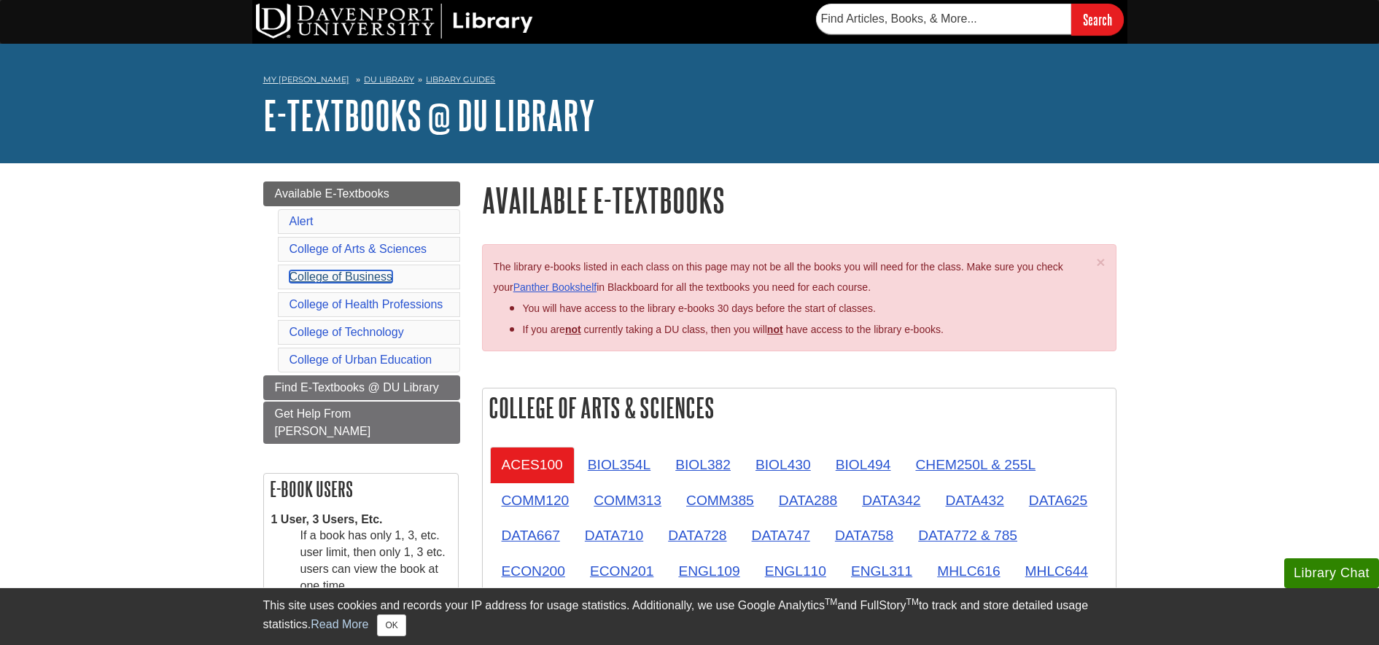
drag, startPoint x: 370, startPoint y: 274, endPoint x: 624, endPoint y: 298, distance: 255.0
click at [371, 274] on link "College of Business" at bounding box center [341, 277] width 103 height 12
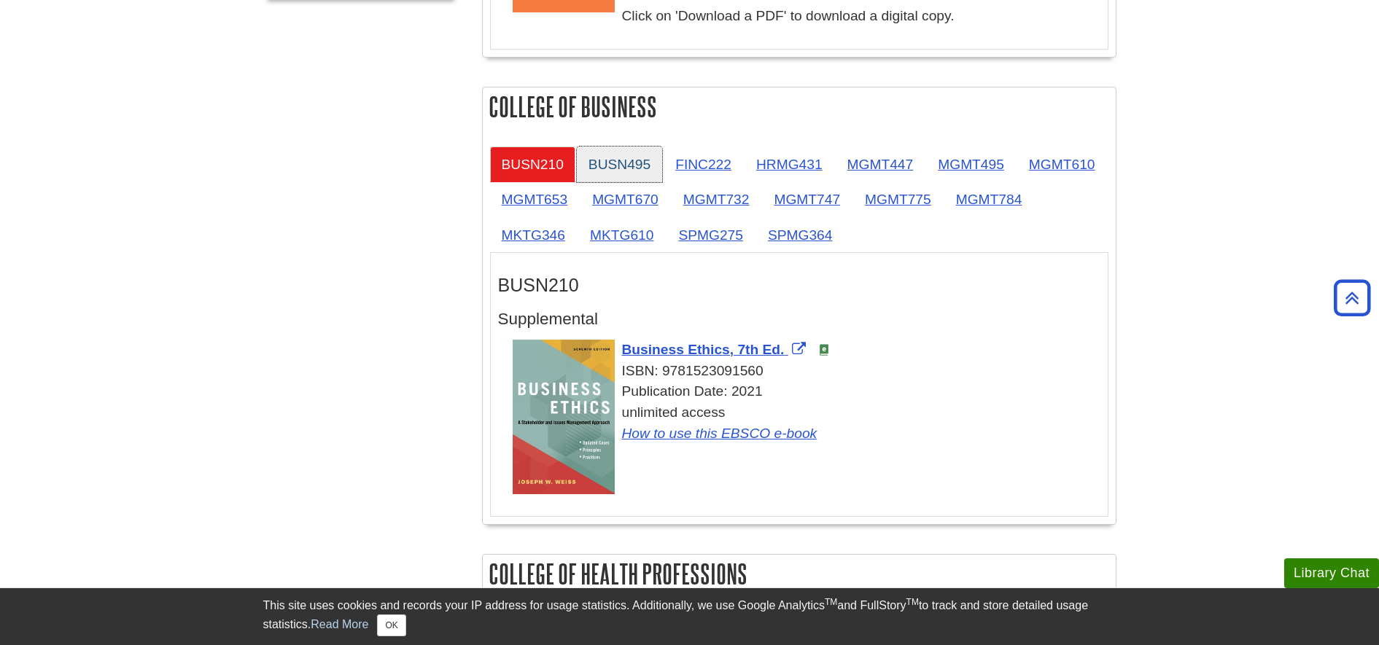
scroll to position [794, 0]
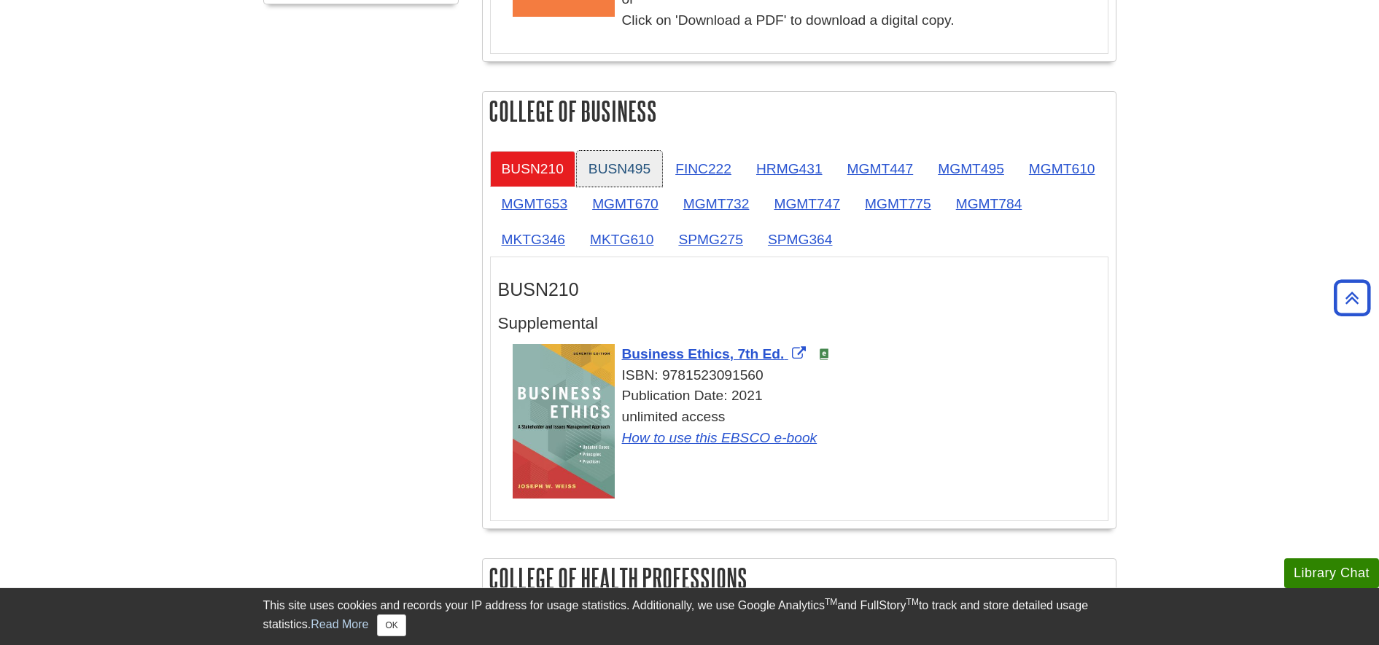
click at [634, 162] on link "BUSN495" at bounding box center [619, 169] width 85 height 36
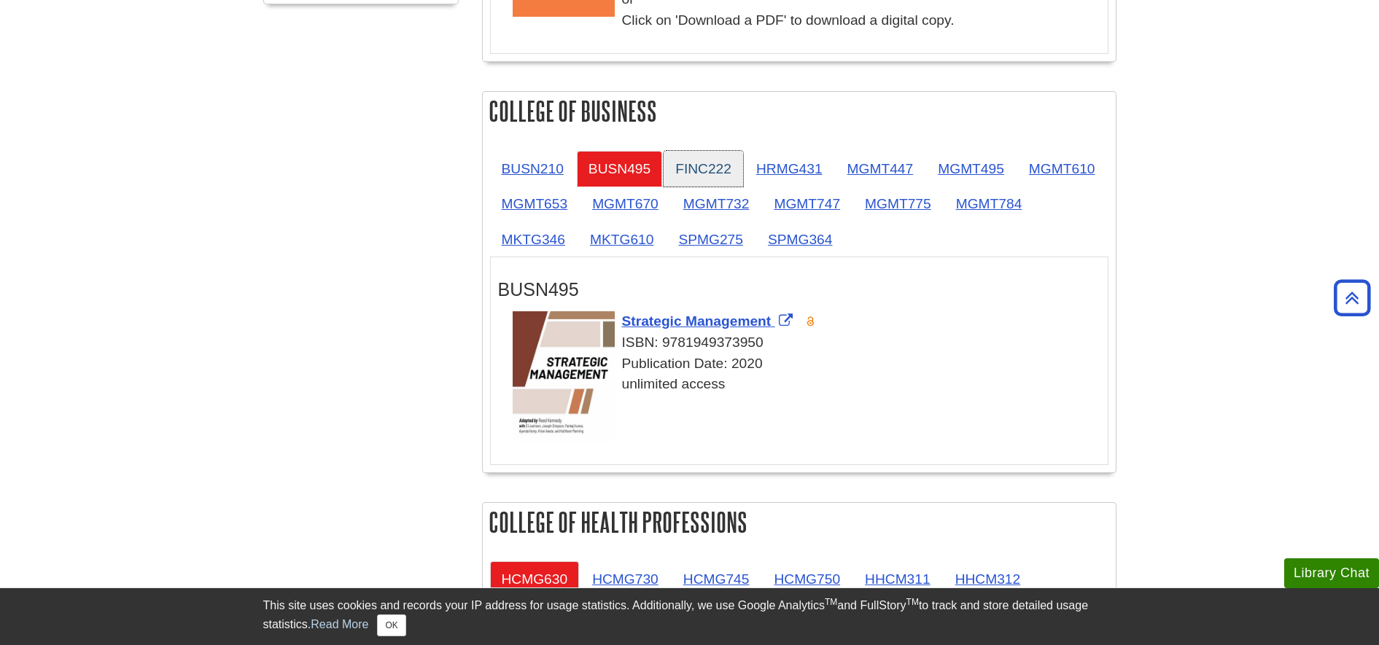
click at [715, 178] on link "FINC222" at bounding box center [703, 169] width 79 height 36
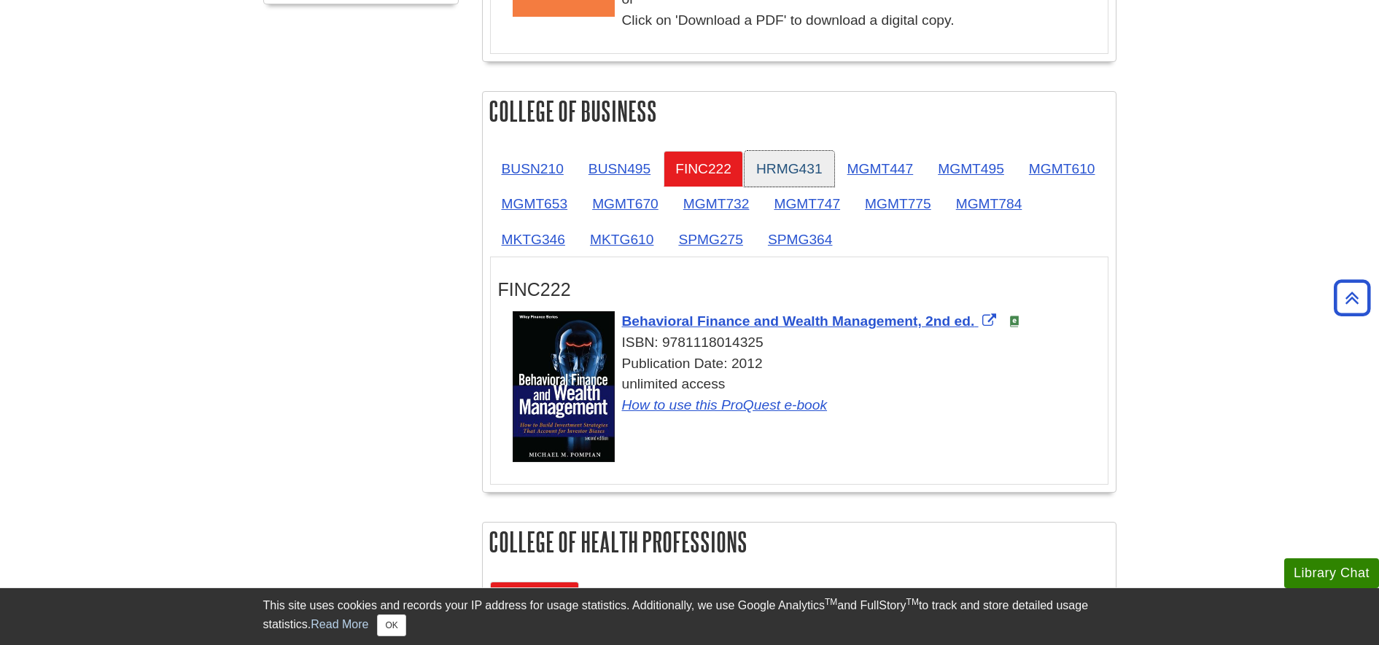
click at [816, 177] on link "HRMG431" at bounding box center [790, 169] width 90 height 36
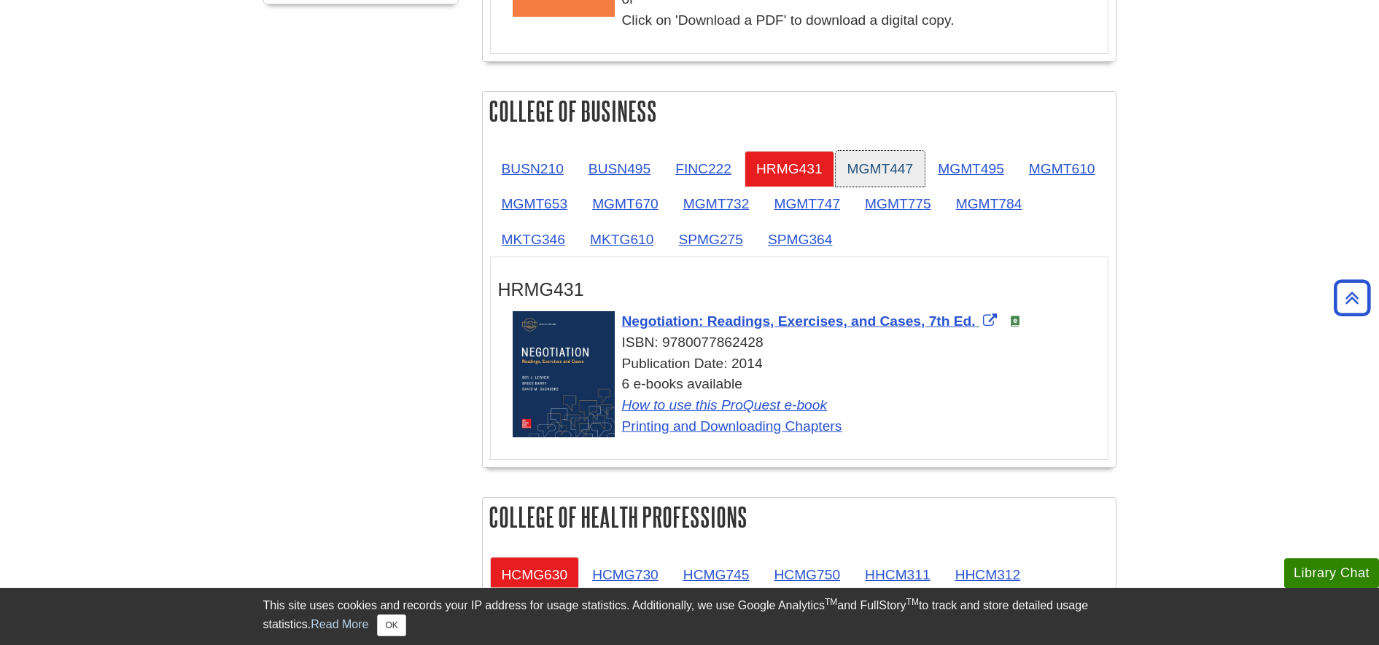
click at [885, 176] on link "MGMT447" at bounding box center [881, 169] width 90 height 36
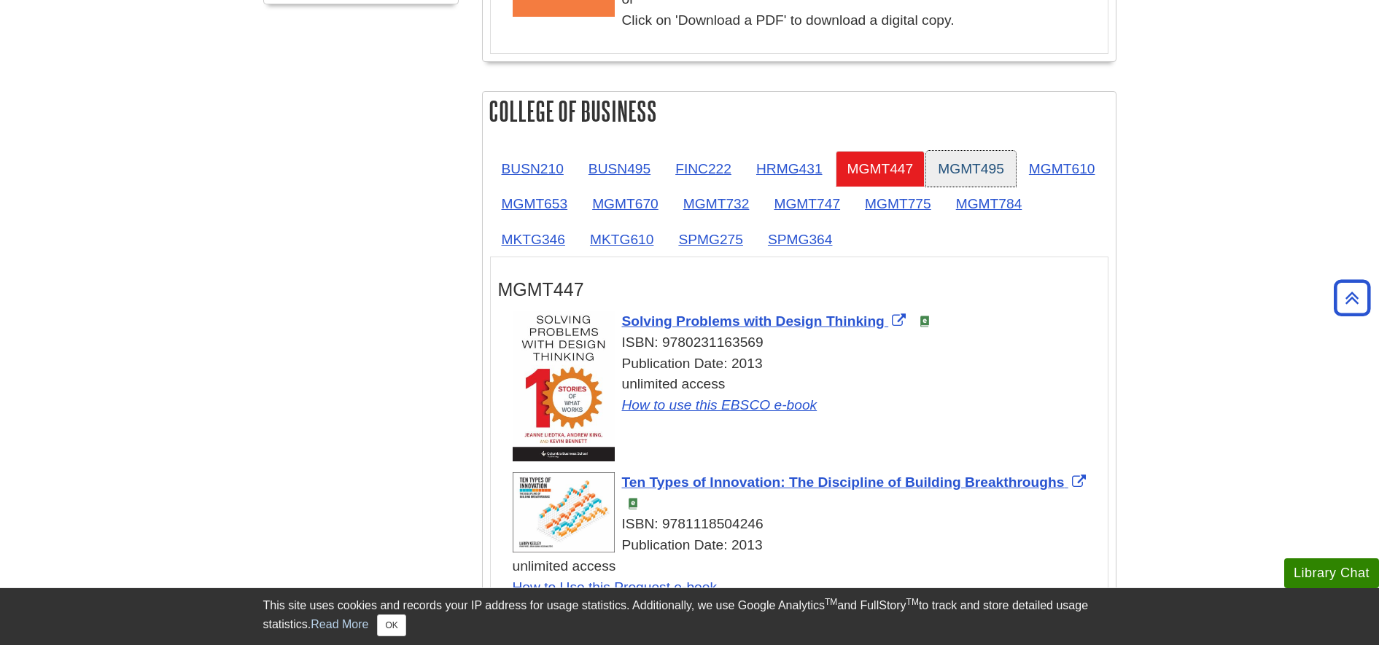
click at [993, 184] on link "MGMT495" at bounding box center [971, 169] width 90 height 36
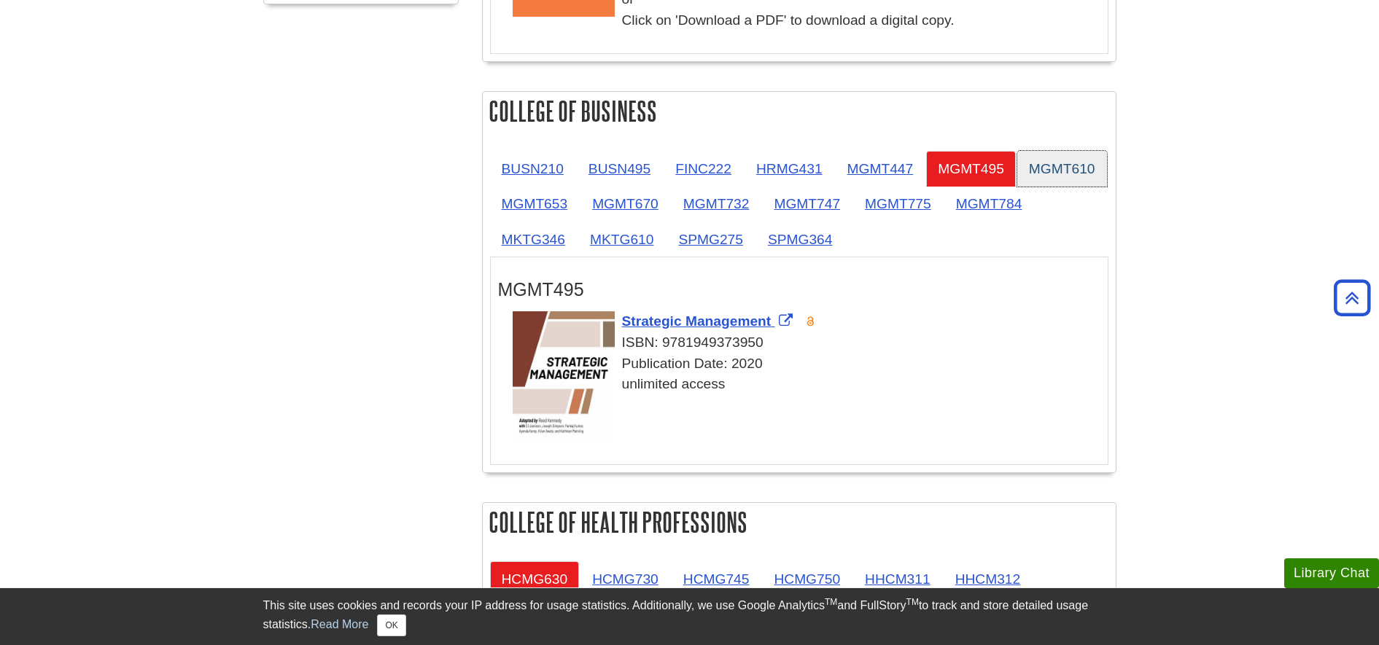
click at [1017, 187] on link "MGMT610" at bounding box center [1062, 169] width 90 height 36
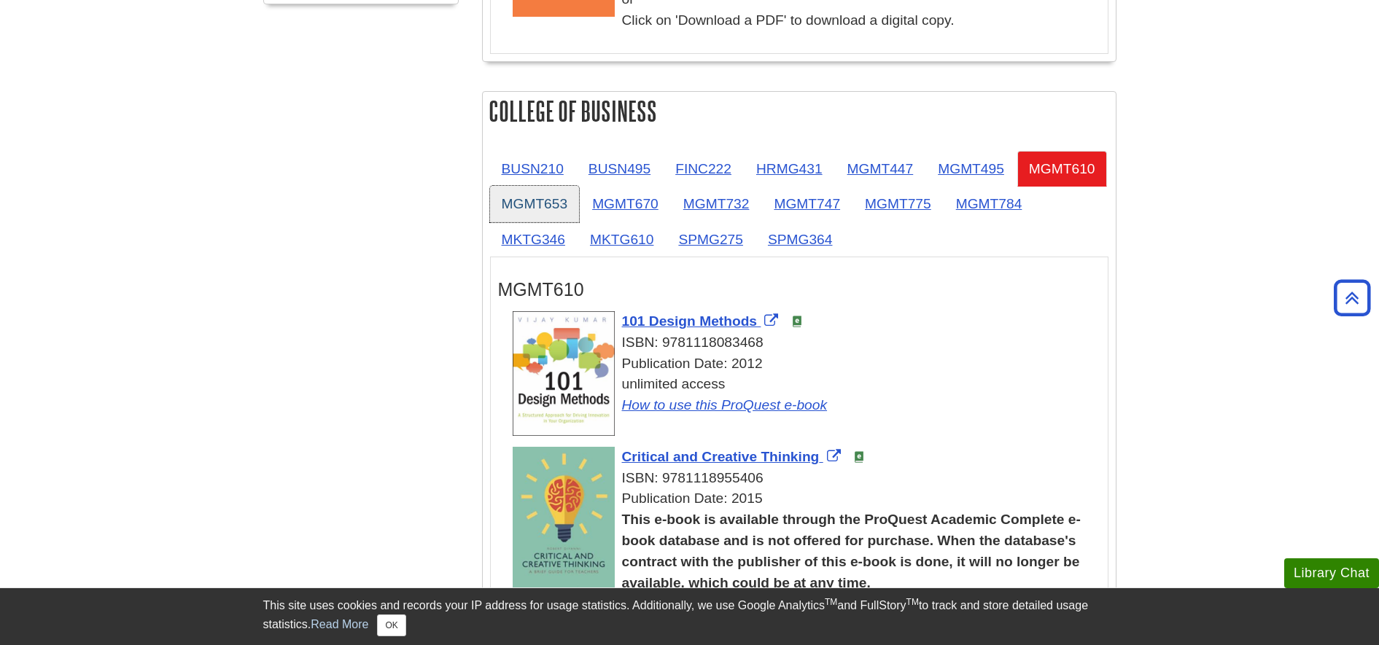
click at [580, 209] on link "MGMT653" at bounding box center [535, 204] width 90 height 36
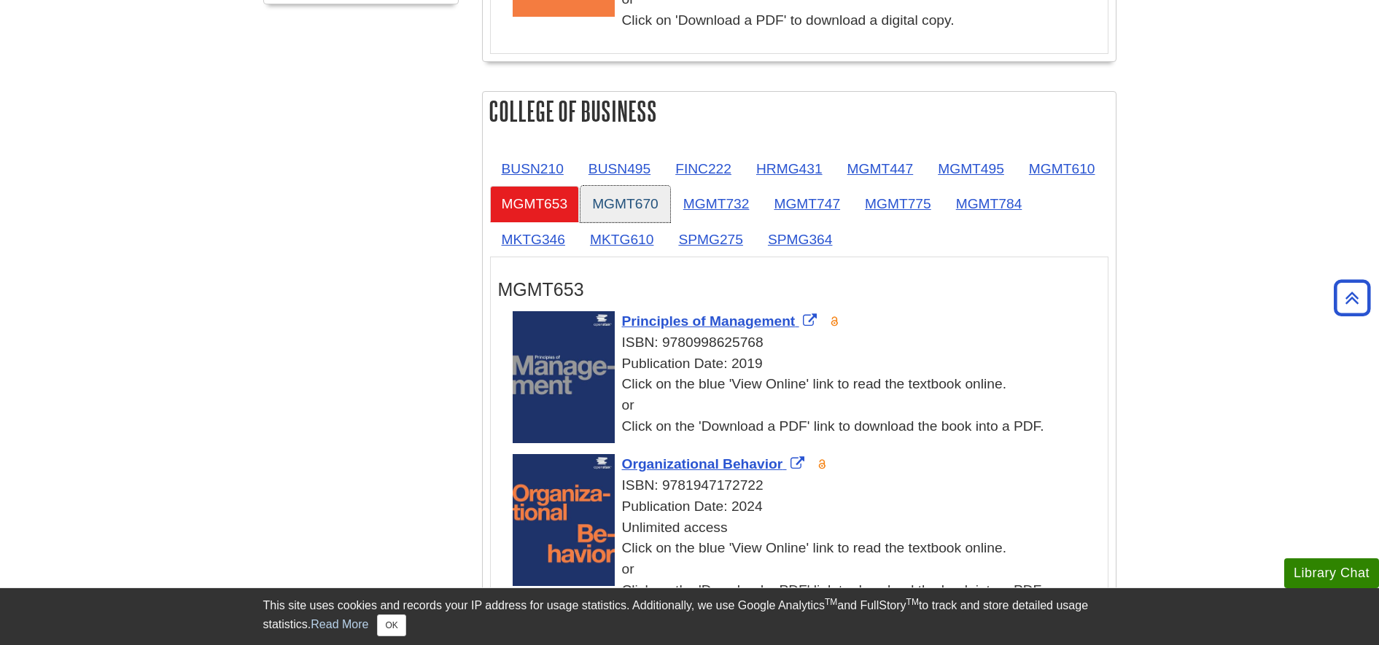
click at [670, 208] on link "MGMT670" at bounding box center [626, 204] width 90 height 36
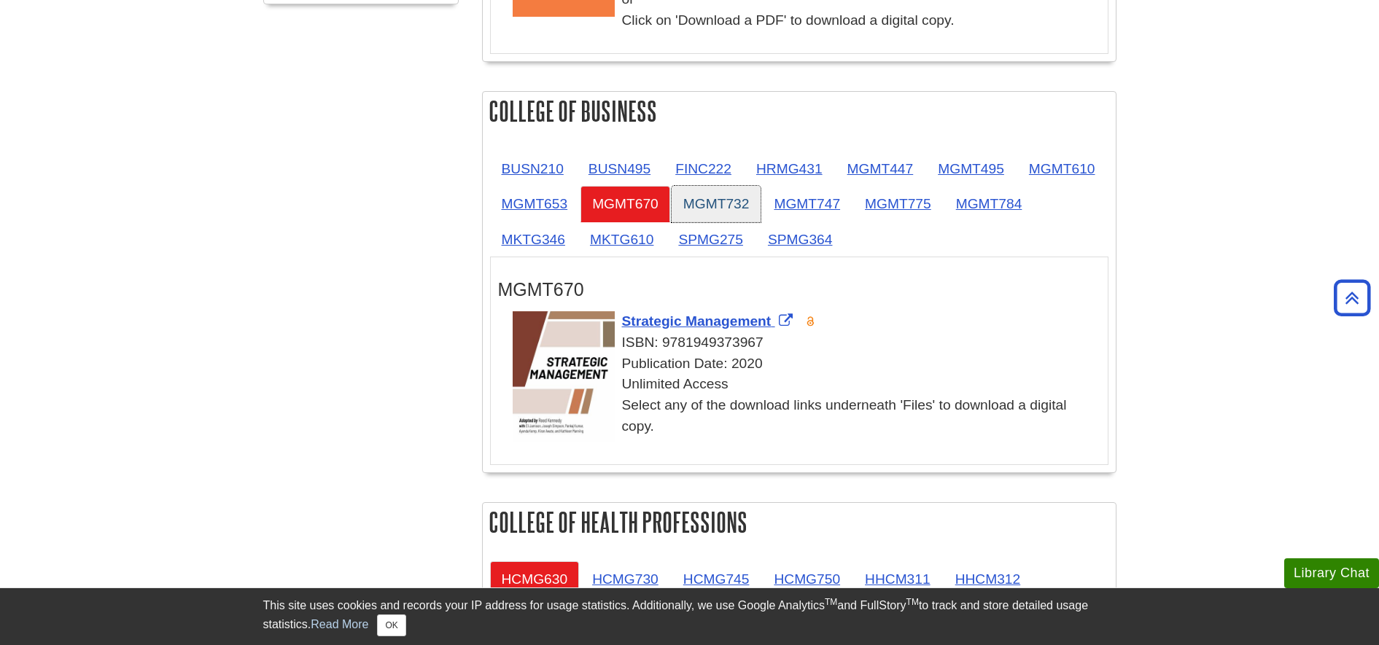
click at [761, 213] on link "MGMT732" at bounding box center [717, 204] width 90 height 36
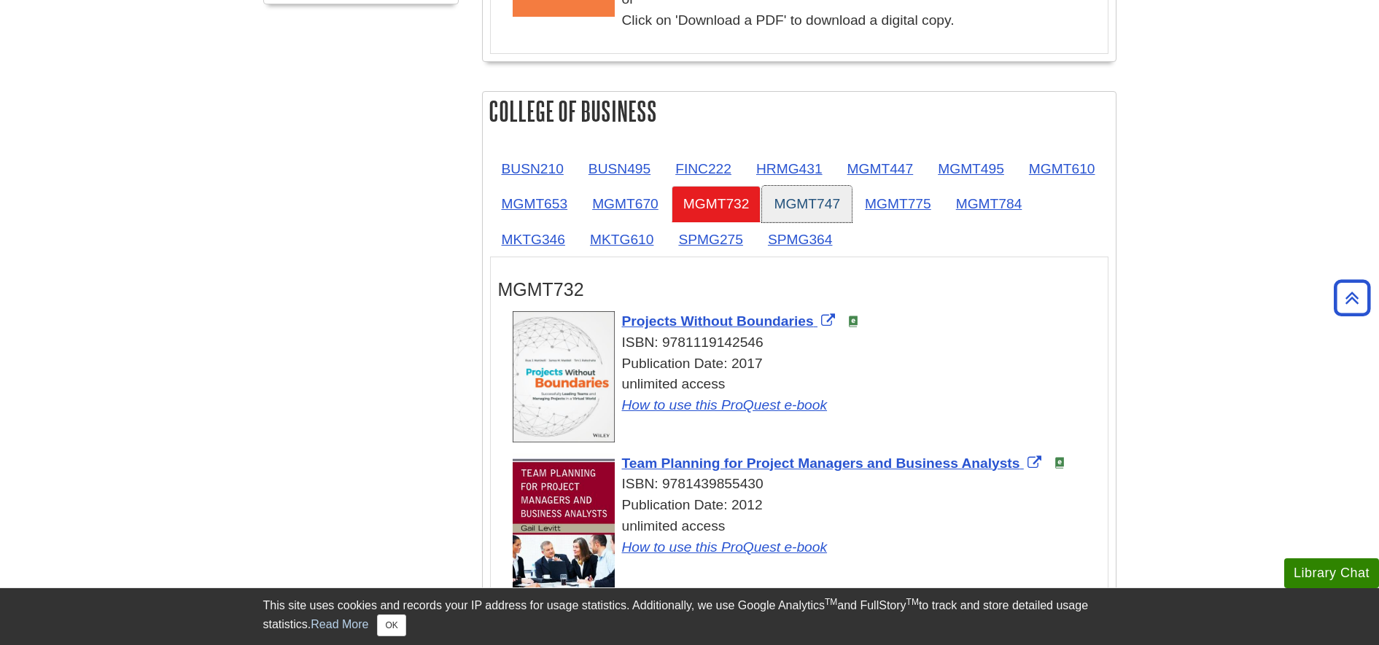
click at [852, 202] on link "MGMT747" at bounding box center [807, 204] width 90 height 36
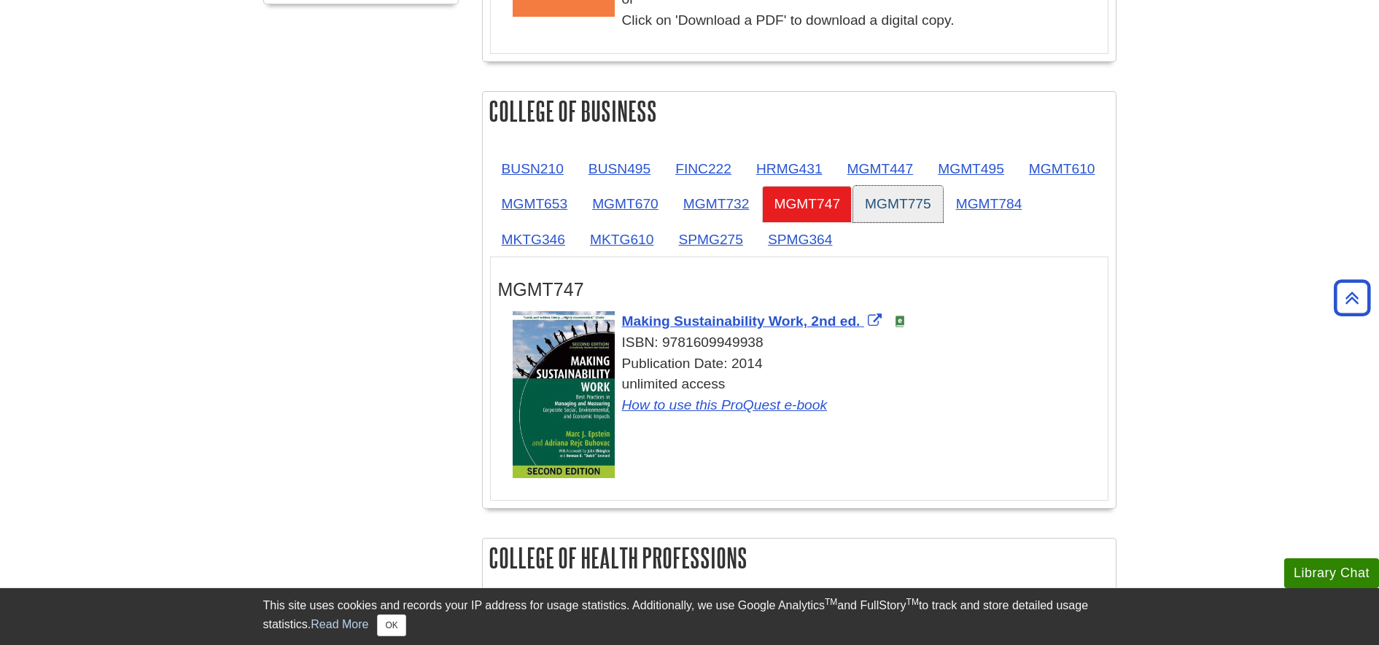
click at [943, 211] on link "MGMT775" at bounding box center [898, 204] width 90 height 36
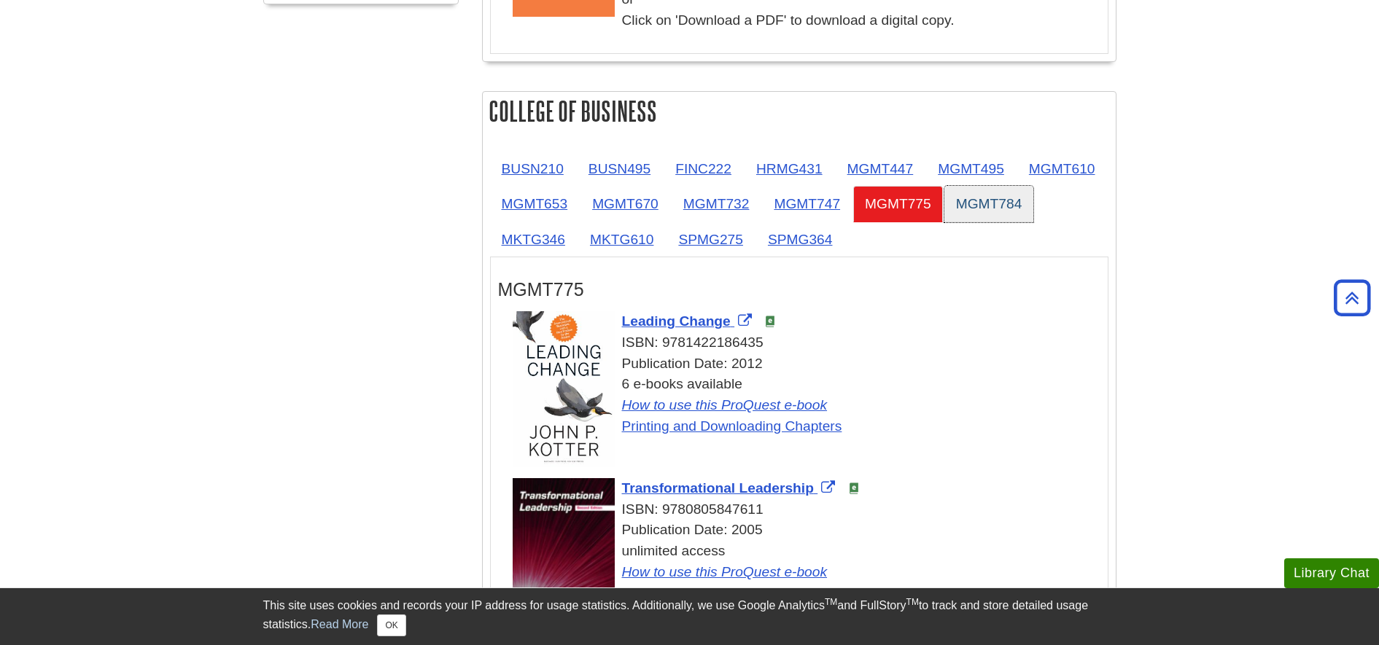
click at [945, 222] on link "MGMT784" at bounding box center [990, 204] width 90 height 36
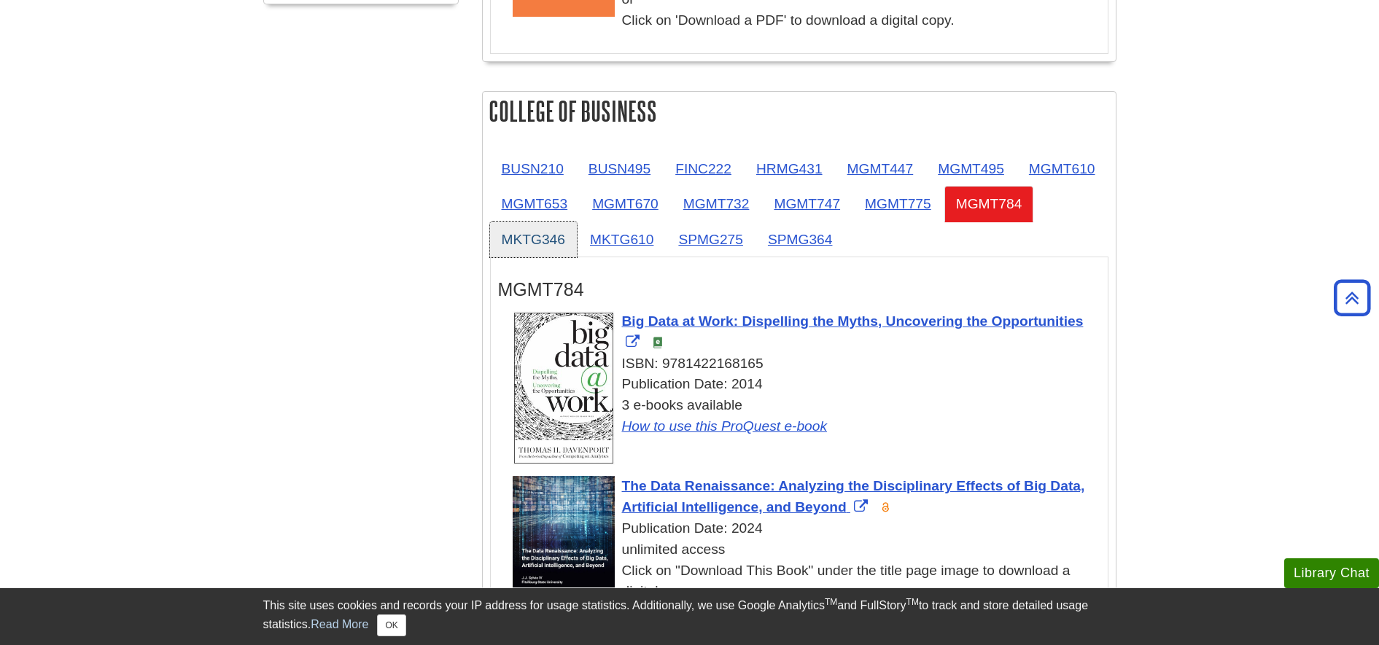
click at [577, 238] on link "MKTG346" at bounding box center [533, 240] width 87 height 36
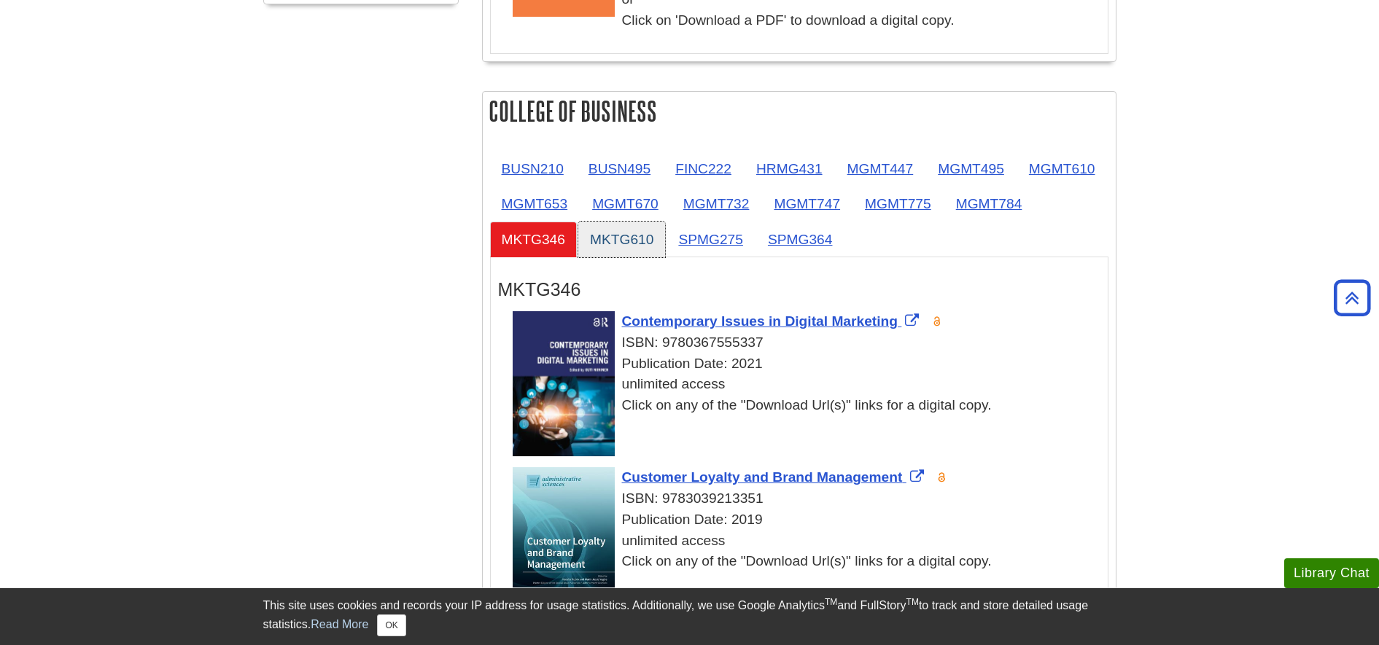
click at [665, 233] on link "MKTG610" at bounding box center [621, 240] width 87 height 36
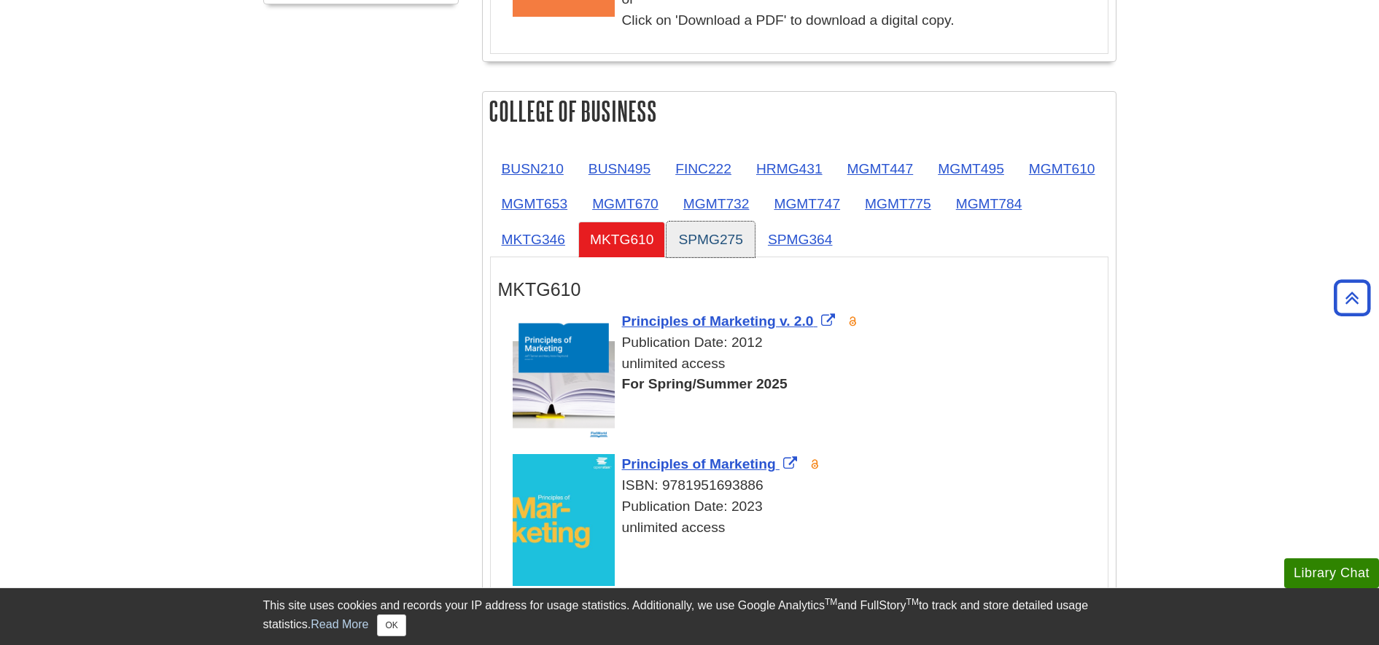
click at [755, 244] on link "SPMG275" at bounding box center [711, 240] width 88 height 36
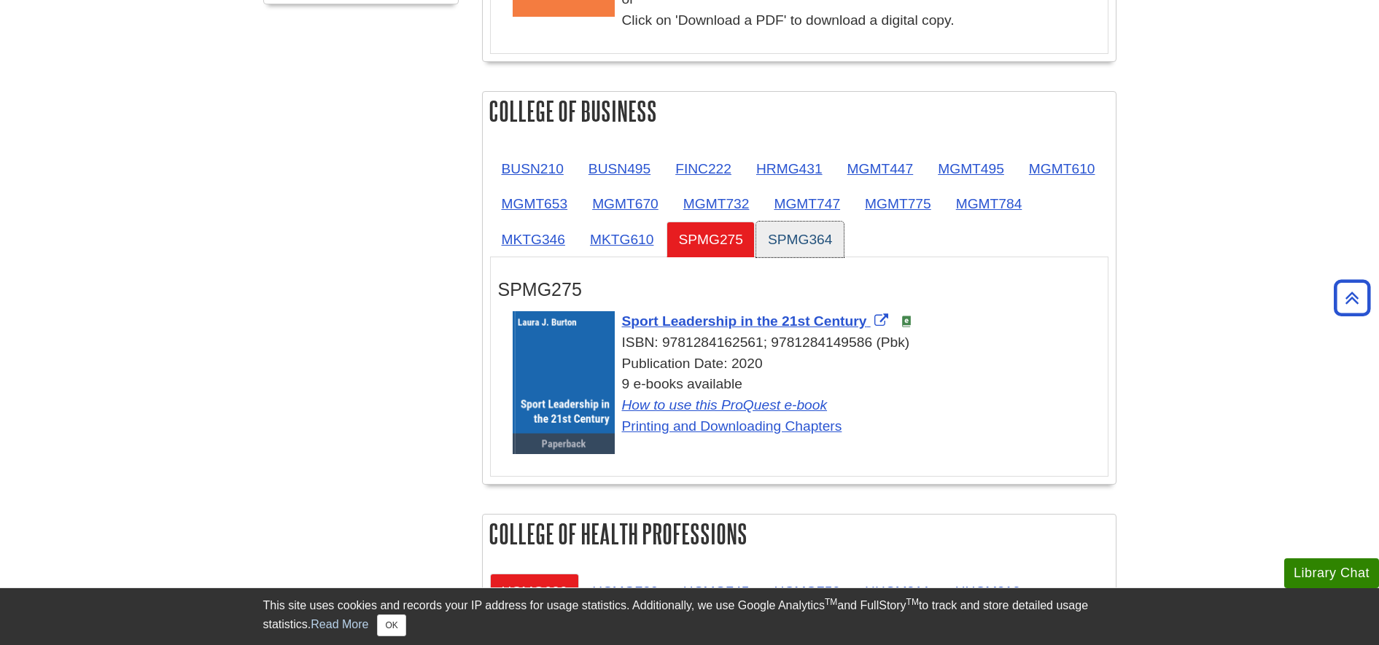
click at [845, 244] on link "SPMG364" at bounding box center [800, 240] width 88 height 36
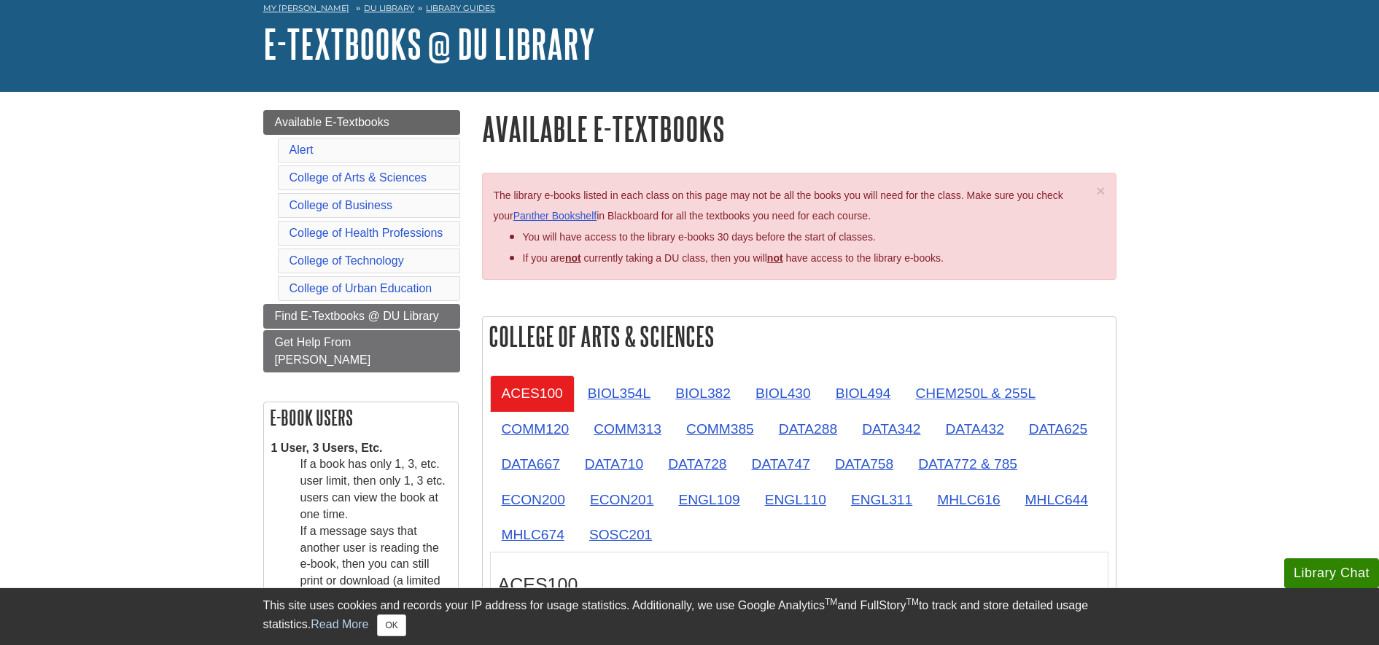
scroll to position [65, 0]
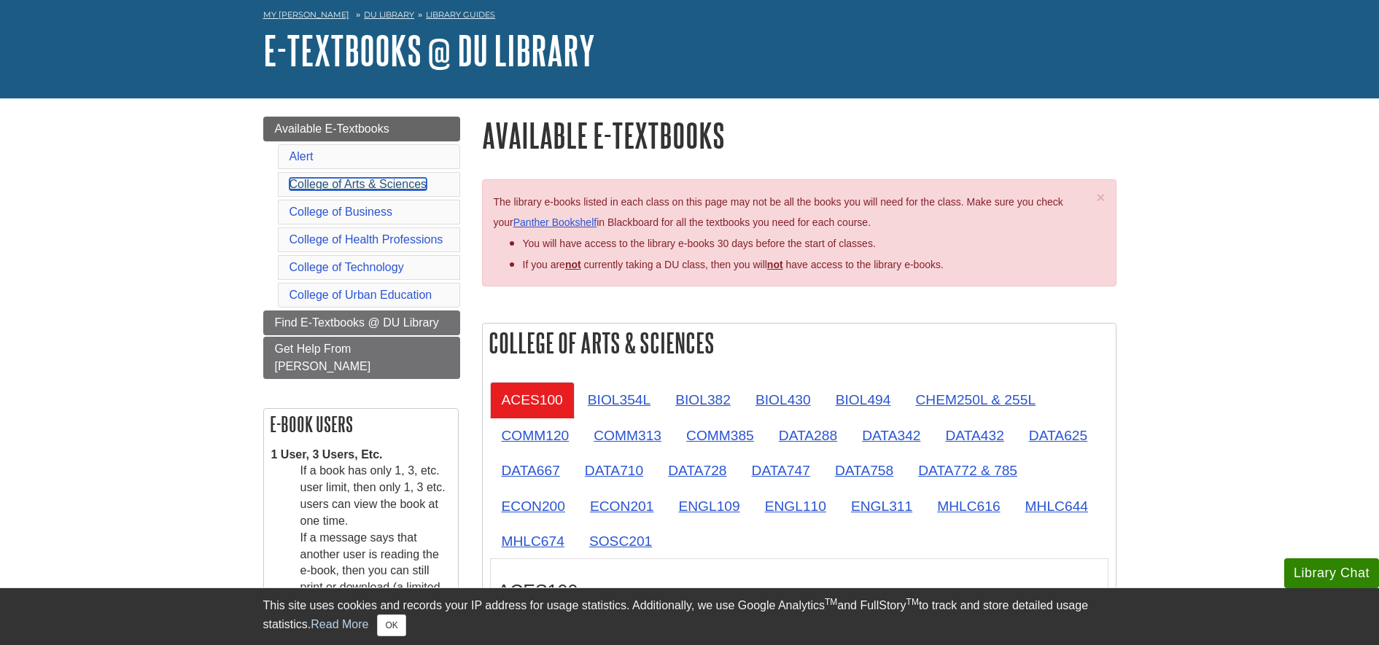
click at [408, 189] on link "College of Arts & Sciences" at bounding box center [359, 184] width 138 height 12
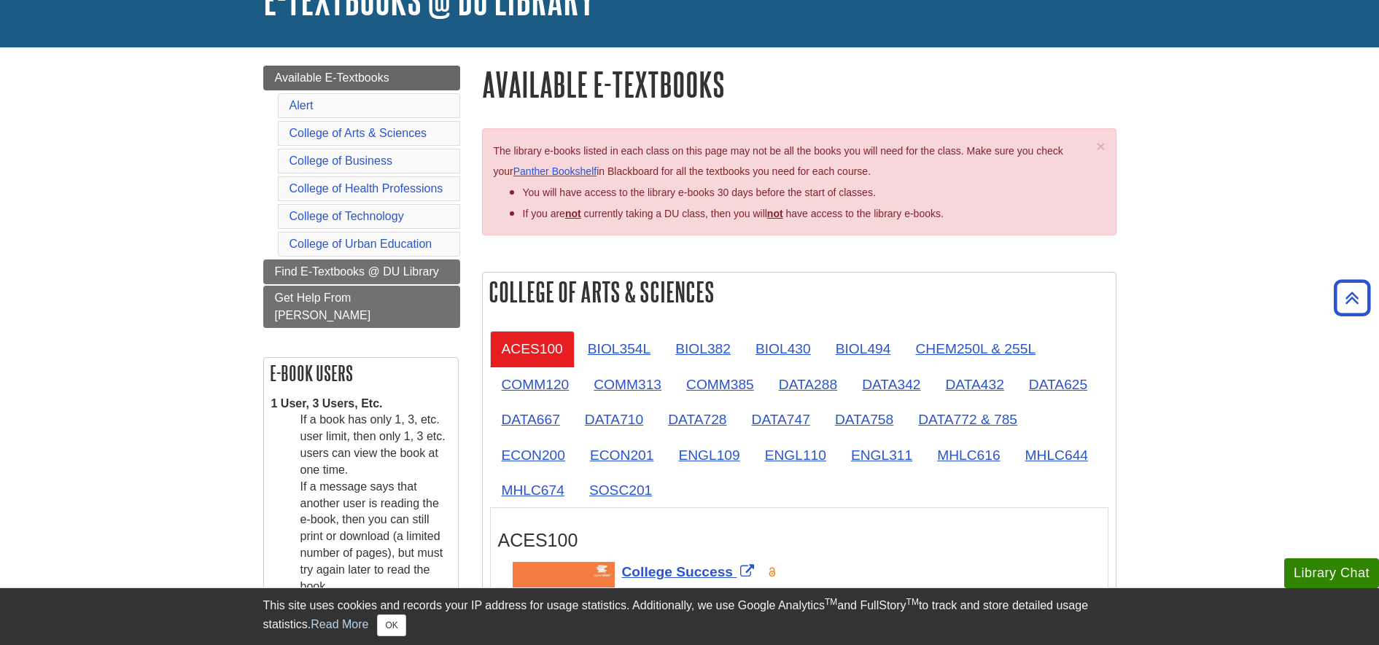
scroll to position [115, 0]
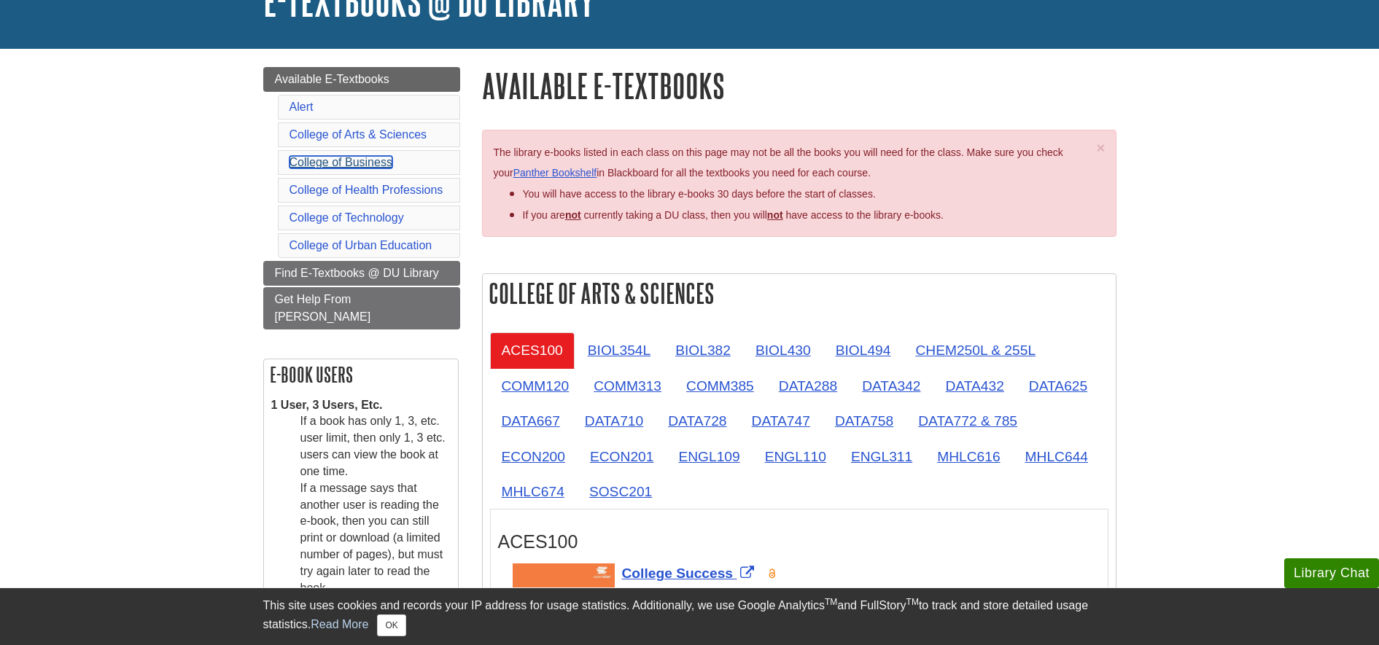
click at [352, 158] on link "College of Business" at bounding box center [341, 162] width 103 height 12
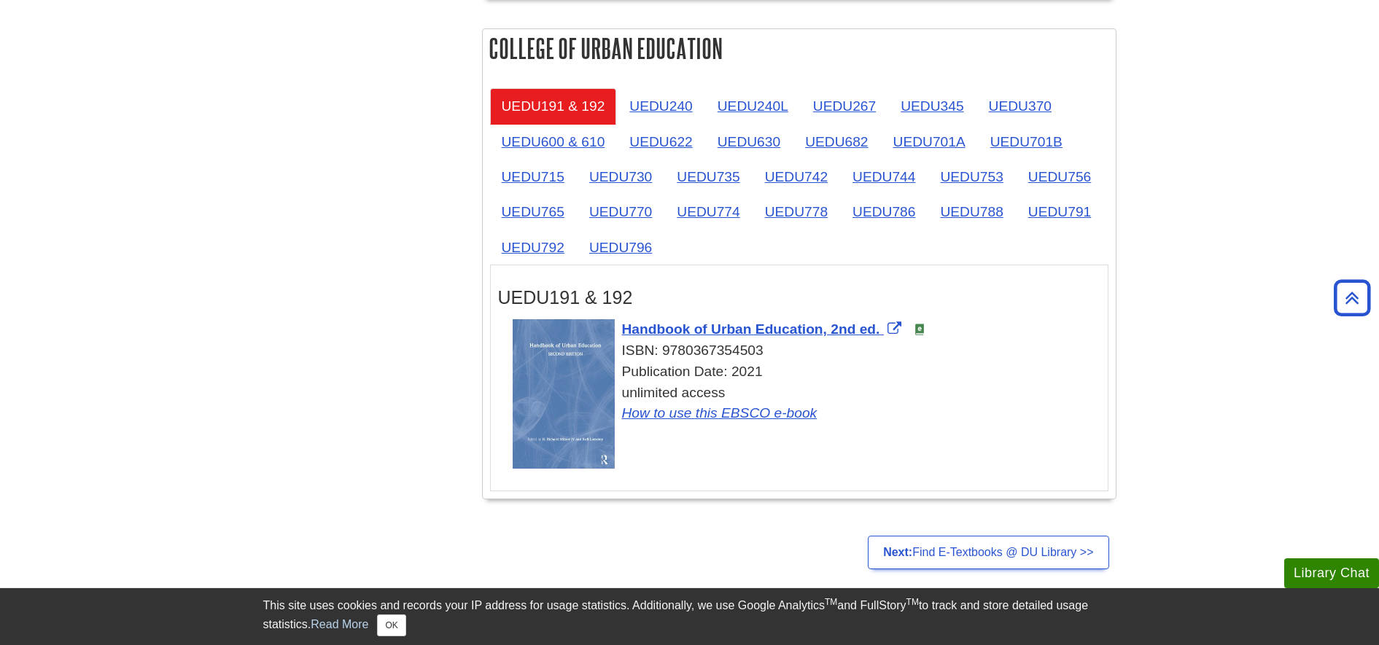
scroll to position [2086, 0]
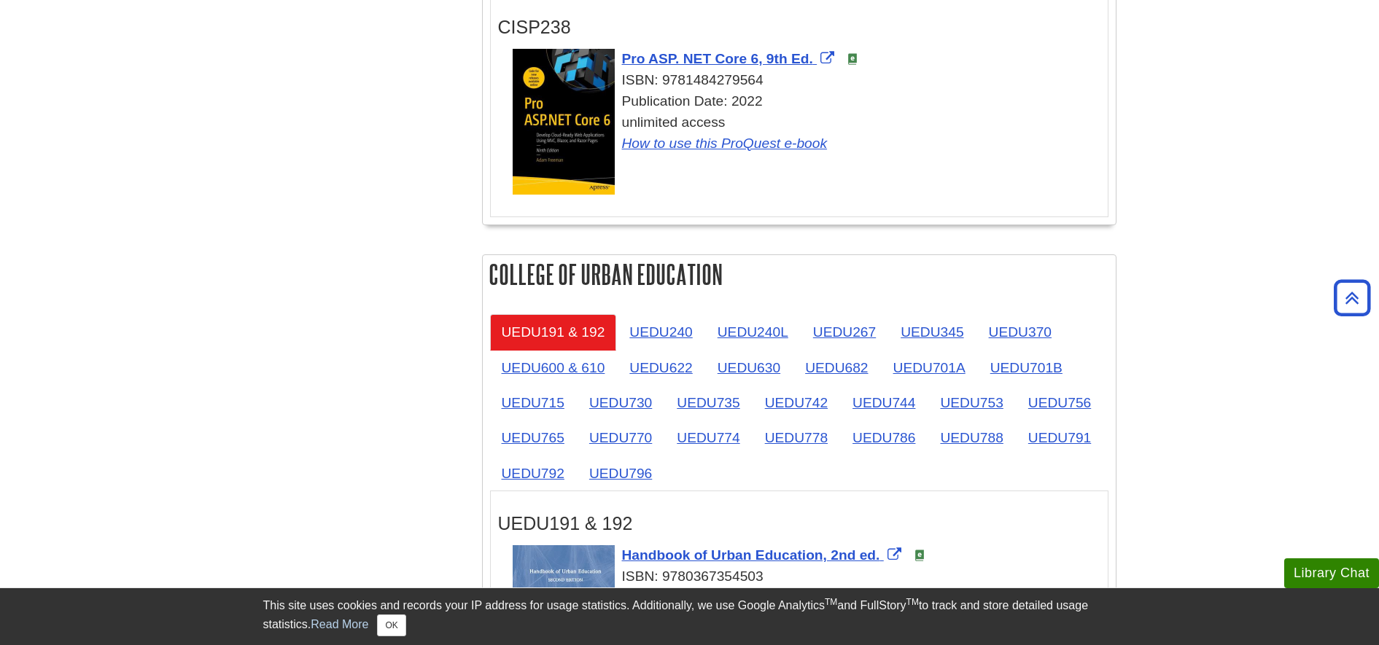
scroll to position [388, 0]
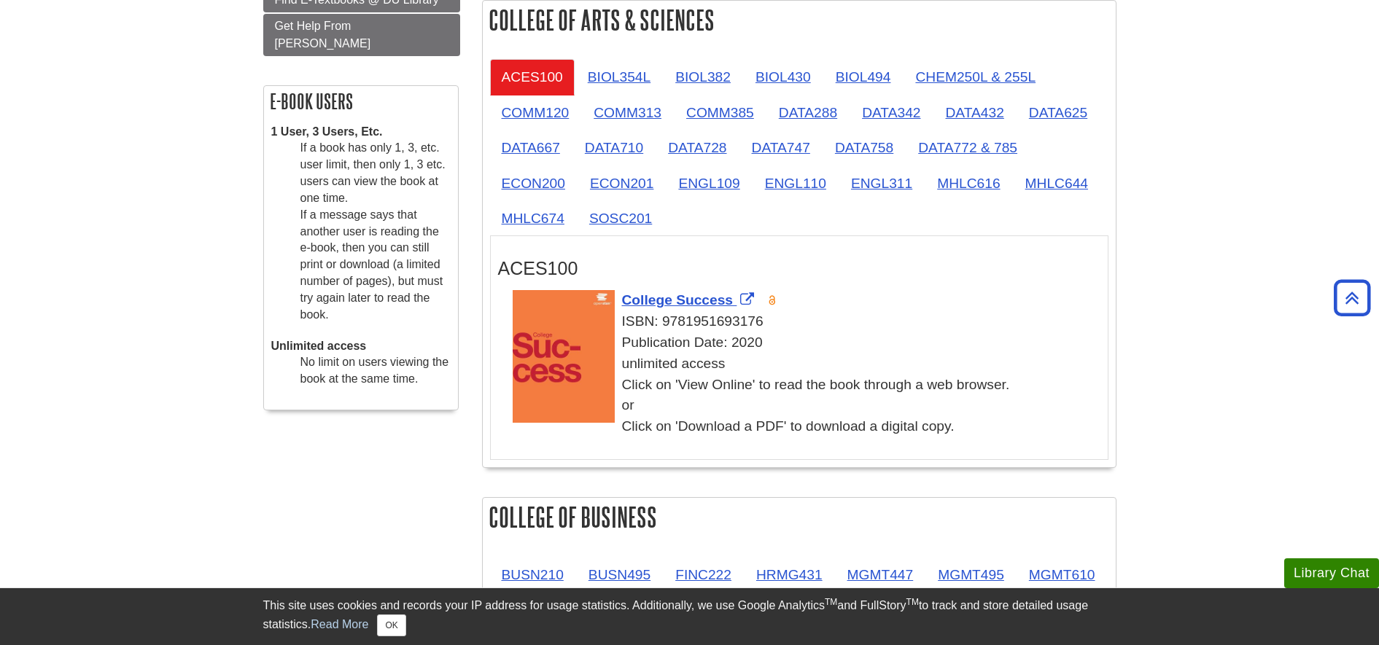
scroll to position [65, 0]
